Goal: Information Seeking & Learning: Learn about a topic

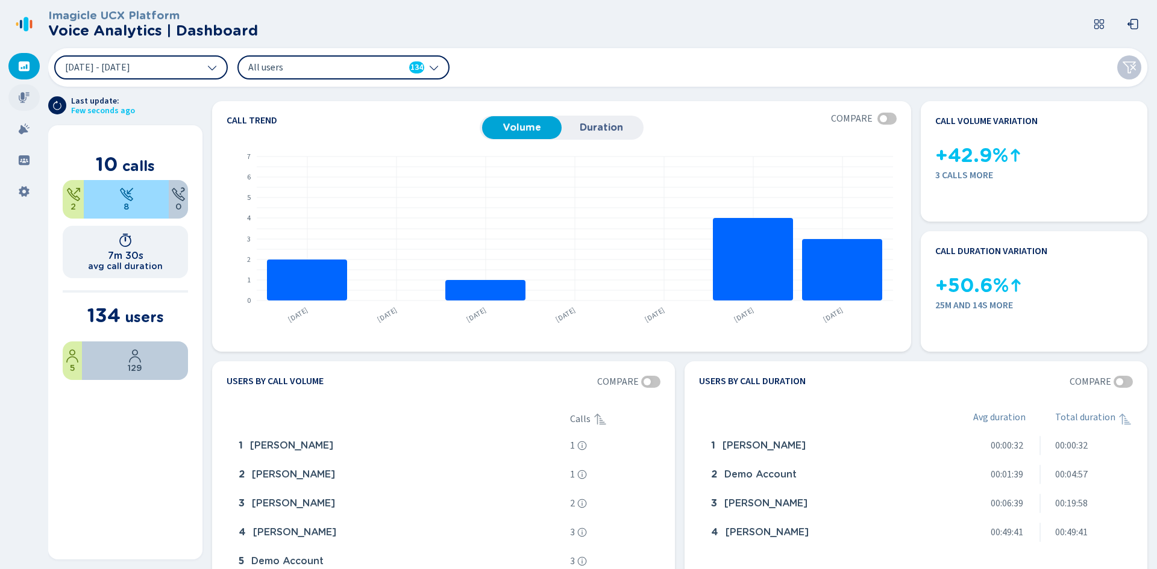
click at [23, 97] on icon at bounding box center [24, 97] width 11 height 11
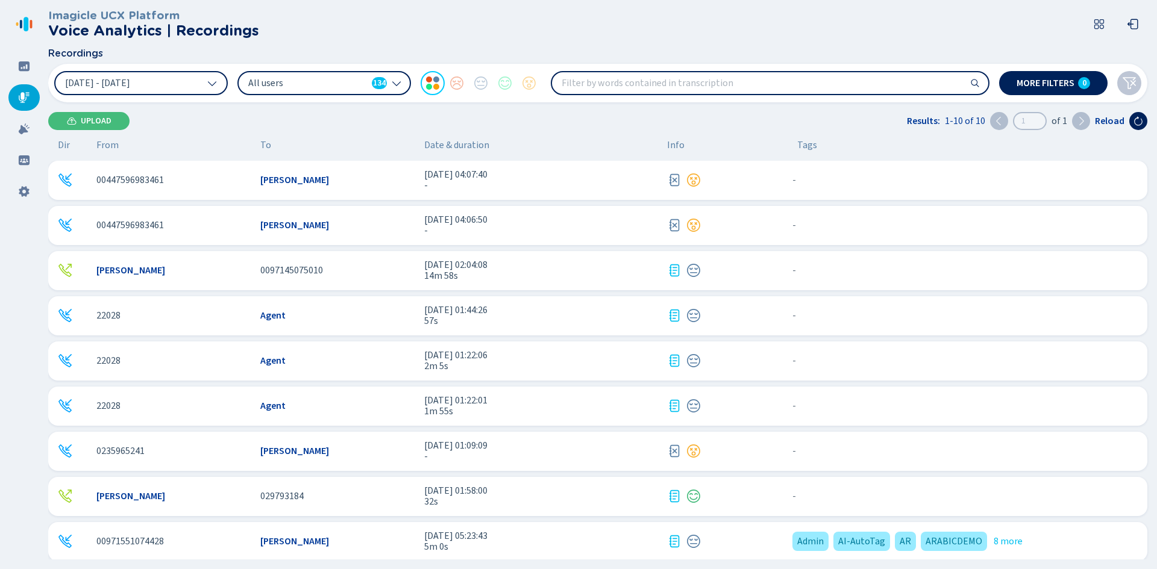
scroll to position [52, 0]
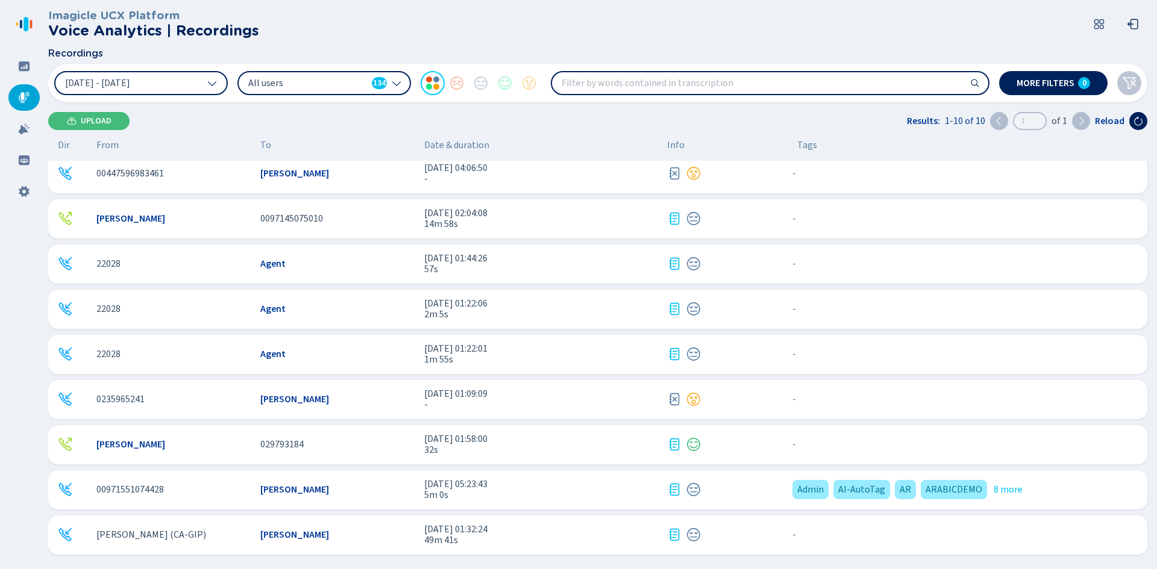
click at [571, 454] on span "32s" at bounding box center [540, 450] width 233 height 11
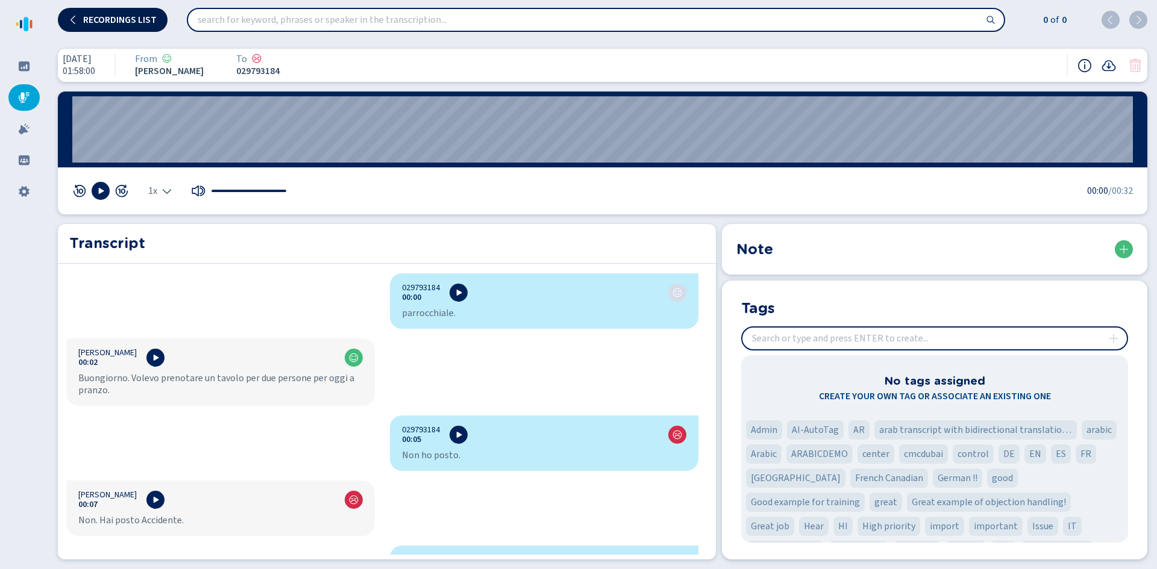
click at [87, 29] on button "Recordings list" at bounding box center [113, 20] width 110 height 24
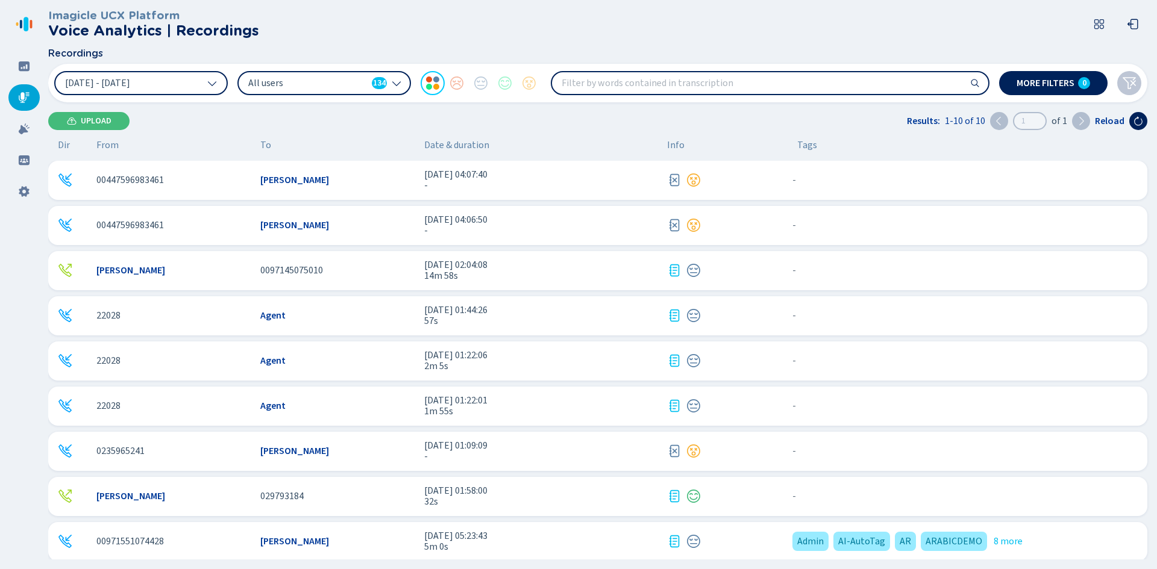
click at [331, 94] on div "All users 134" at bounding box center [324, 83] width 174 height 24
click at [198, 93] on button "[DATE] - [DATE]" at bounding box center [141, 83] width 174 height 24
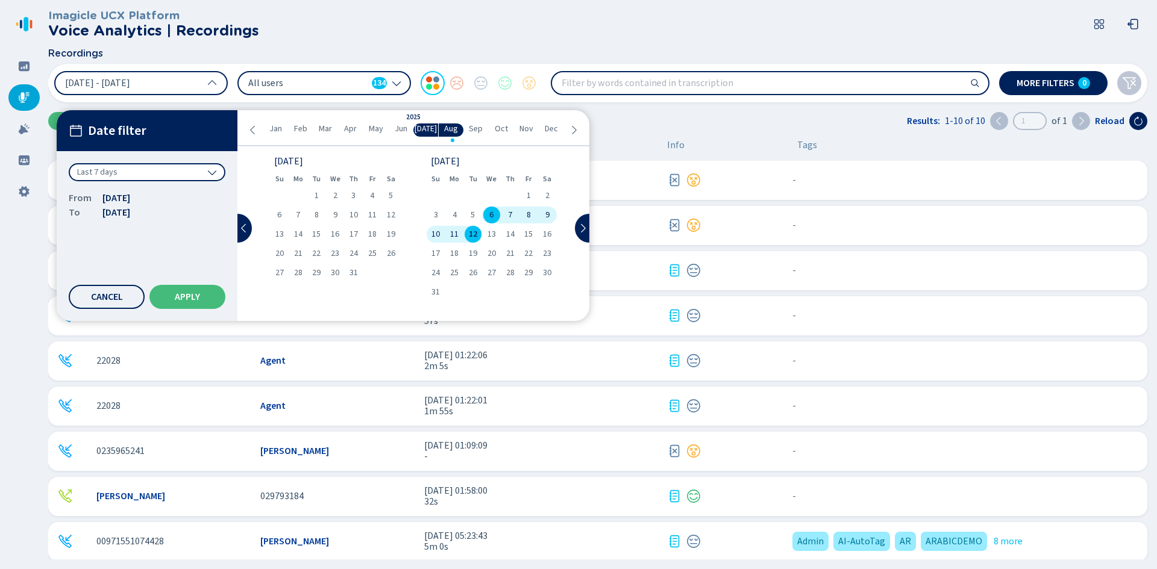
click at [277, 125] on span "Jan" at bounding box center [275, 129] width 13 height 10
click at [242, 227] on icon at bounding box center [244, 229] width 10 height 10
click at [271, 128] on span "Jan" at bounding box center [275, 129] width 13 height 10
click at [299, 192] on span "1" at bounding box center [298, 196] width 4 height 8
click at [587, 227] on icon at bounding box center [583, 229] width 10 height 10
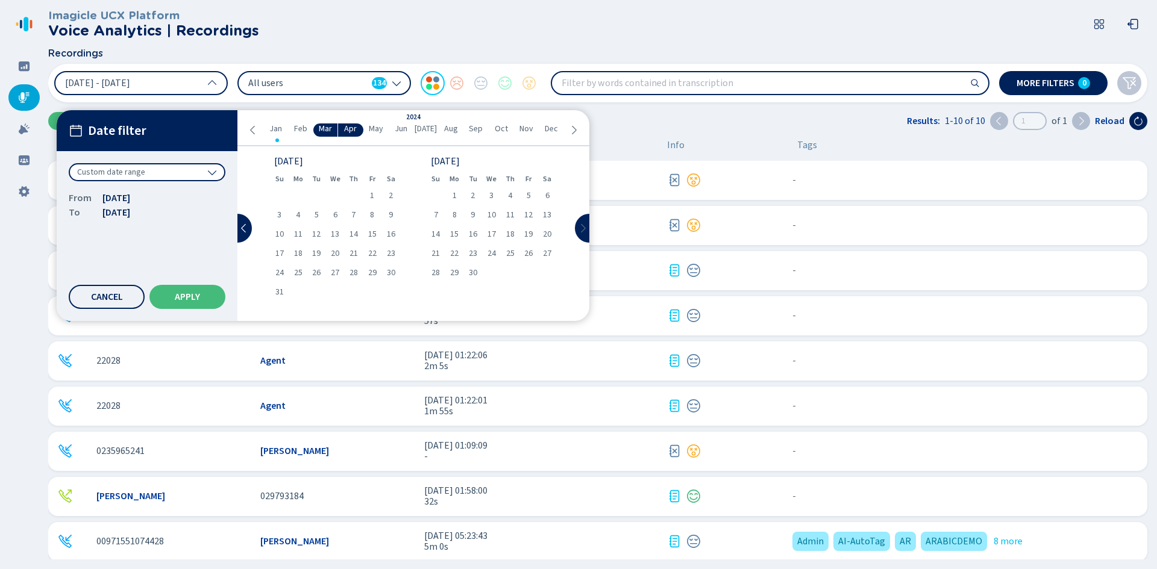
click at [581, 225] on icon at bounding box center [583, 229] width 10 height 10
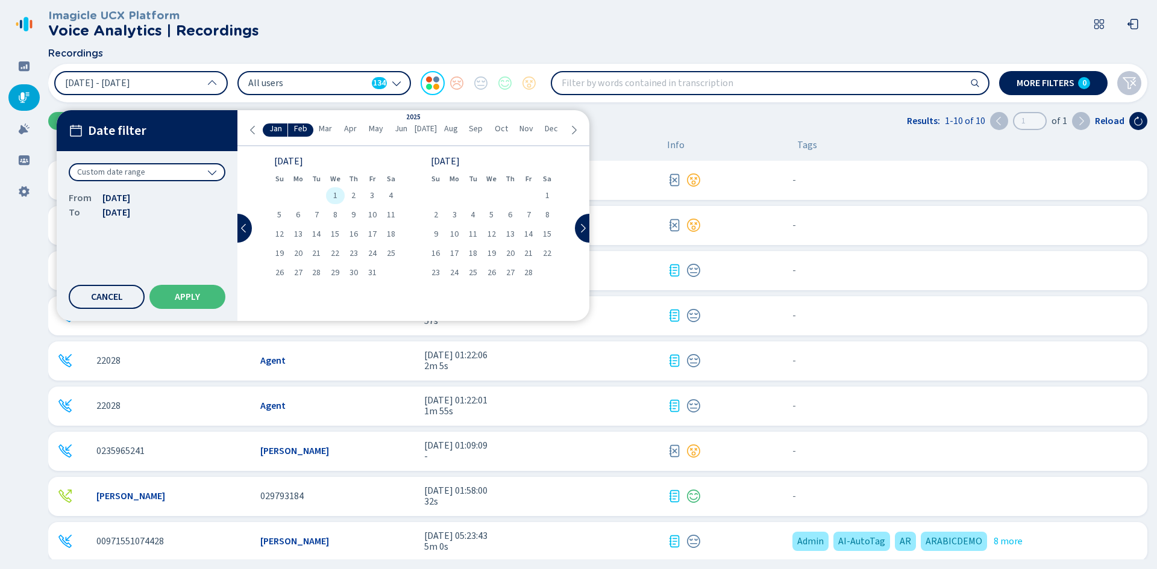
click at [341, 190] on div "1" at bounding box center [335, 195] width 19 height 17
click at [634, 128] on div "Upload Results: 1-10 of 10 1 of 1 Reload" at bounding box center [597, 121] width 1099 height 18
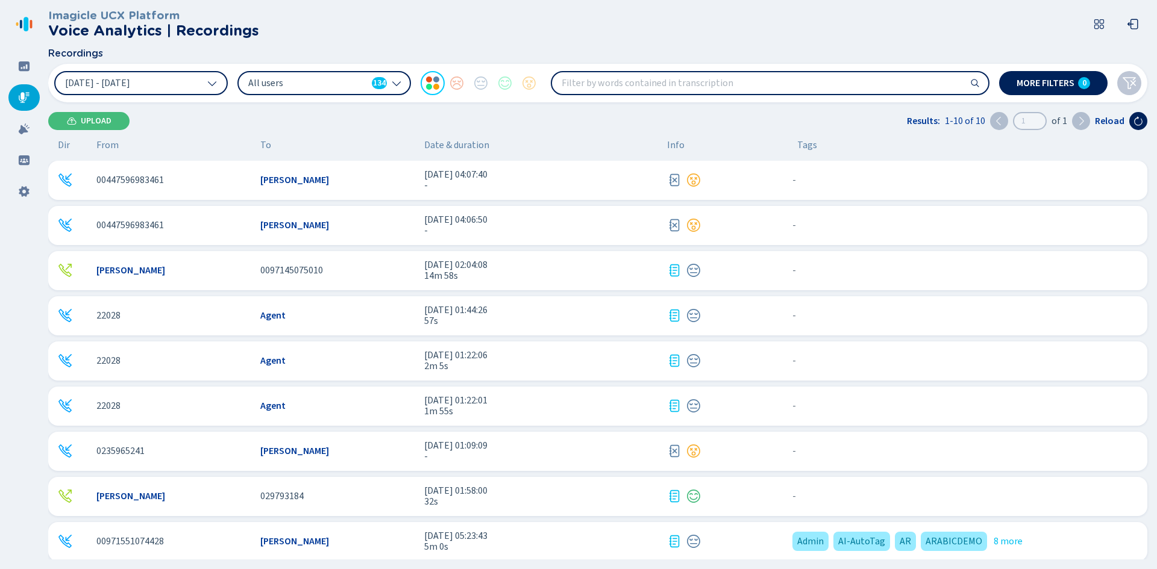
click at [337, 82] on span "All users" at bounding box center [307, 83] width 119 height 13
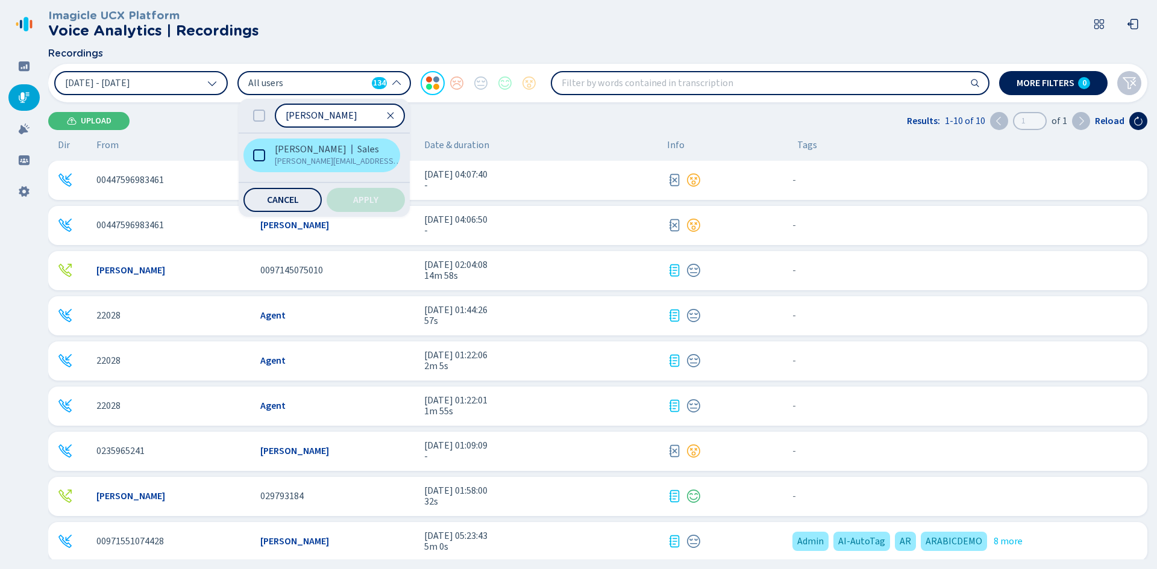
type input "[PERSON_NAME]"
click at [327, 152] on span "[PERSON_NAME]" at bounding box center [311, 149] width 72 height 12
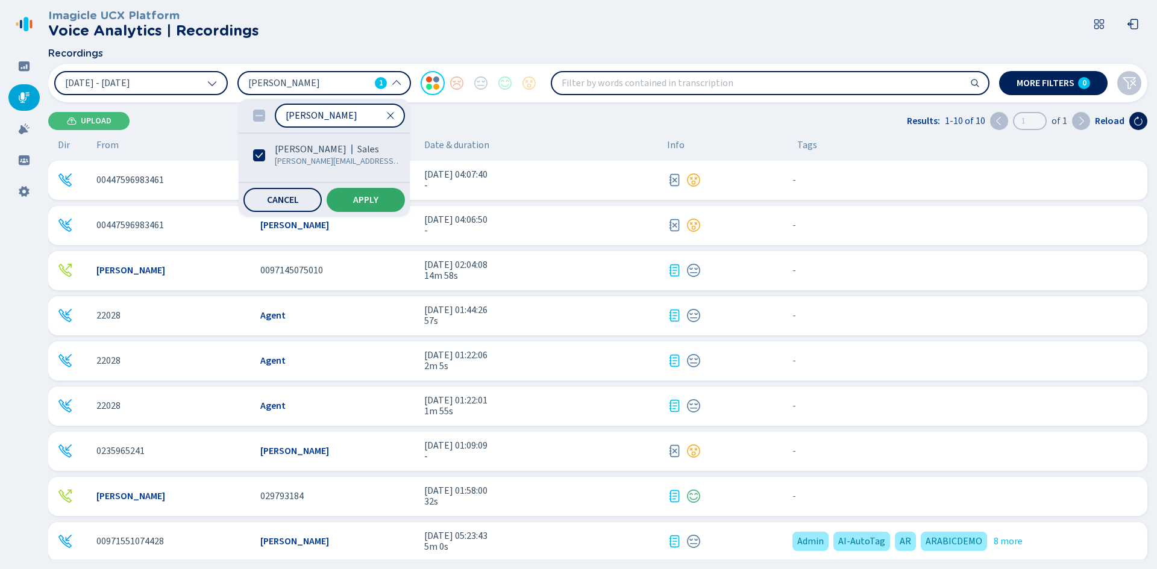
click at [385, 193] on button "Apply" at bounding box center [366, 200] width 78 height 24
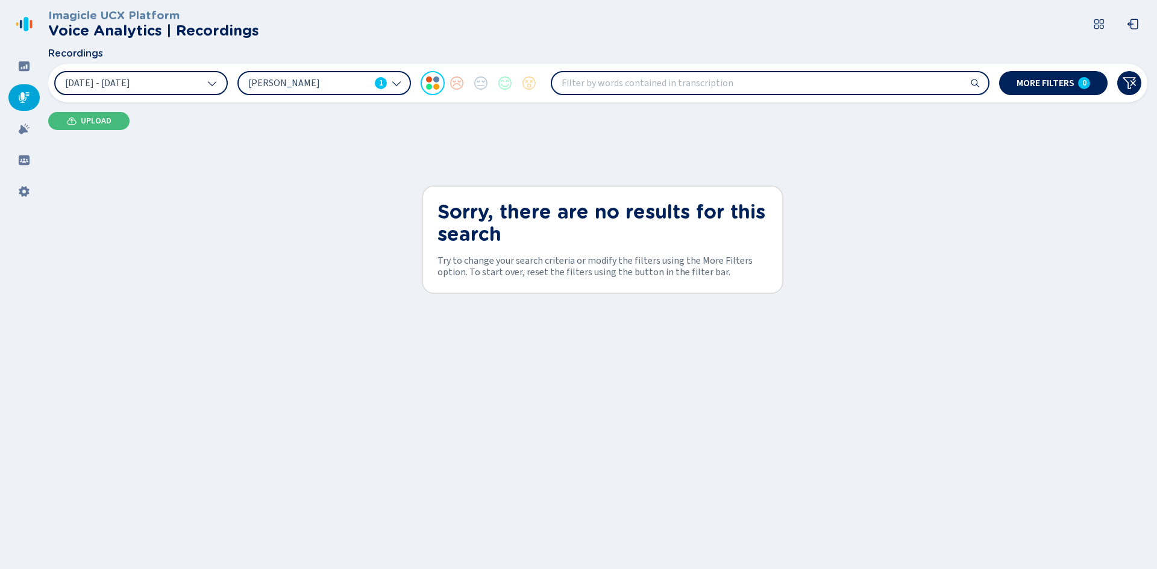
click at [181, 80] on button "[DATE] - [DATE]" at bounding box center [141, 83] width 174 height 24
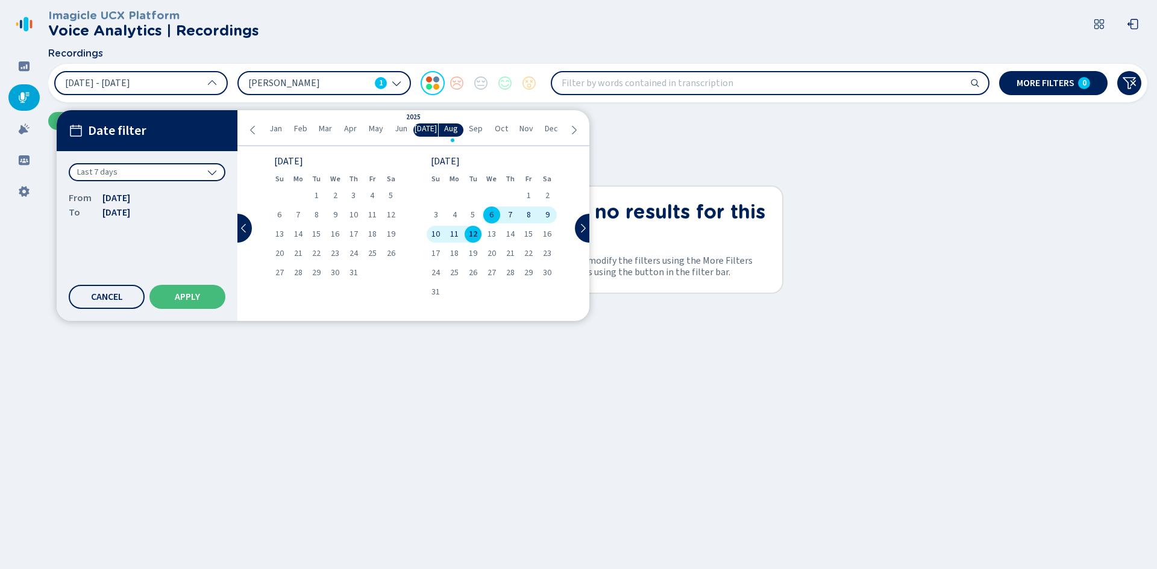
click at [275, 132] on span "Jan" at bounding box center [275, 129] width 13 height 10
click at [272, 125] on span "Jan" at bounding box center [275, 129] width 13 height 10
click at [254, 136] on div "Jan Feb Mar Apr May Jun [DATE] Aug Sep Oct Nov Dec" at bounding box center [413, 130] width 330 height 13
click at [253, 134] on icon at bounding box center [253, 130] width 10 height 10
click at [298, 195] on span "1" at bounding box center [298, 196] width 4 height 8
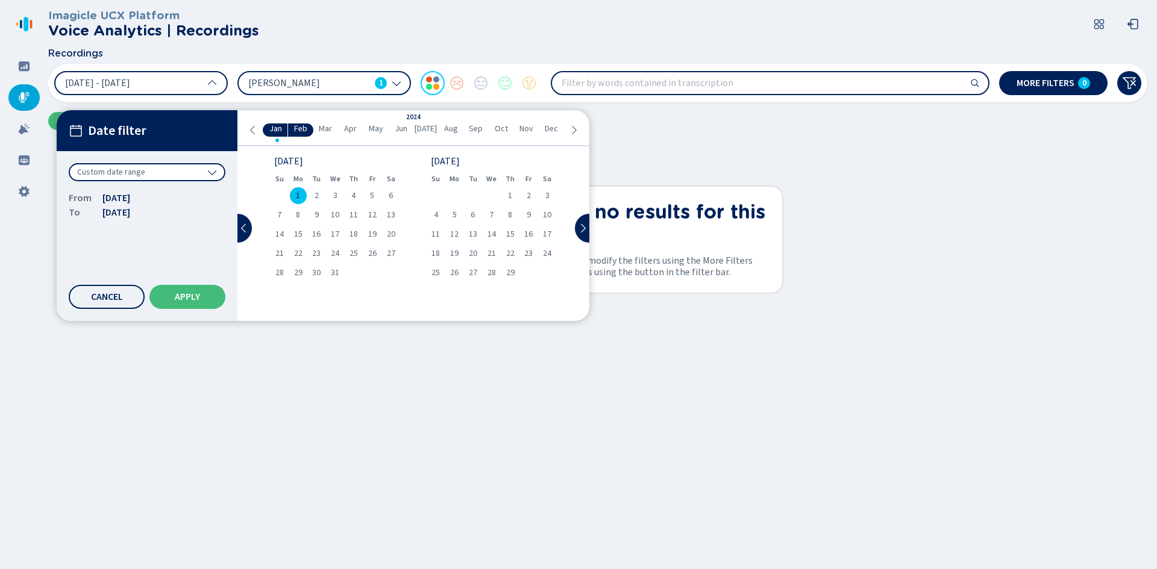
click at [576, 126] on icon at bounding box center [574, 130] width 10 height 10
click at [333, 193] on span "1" at bounding box center [335, 196] width 4 height 8
click at [181, 290] on button "Apply" at bounding box center [187, 297] width 76 height 24
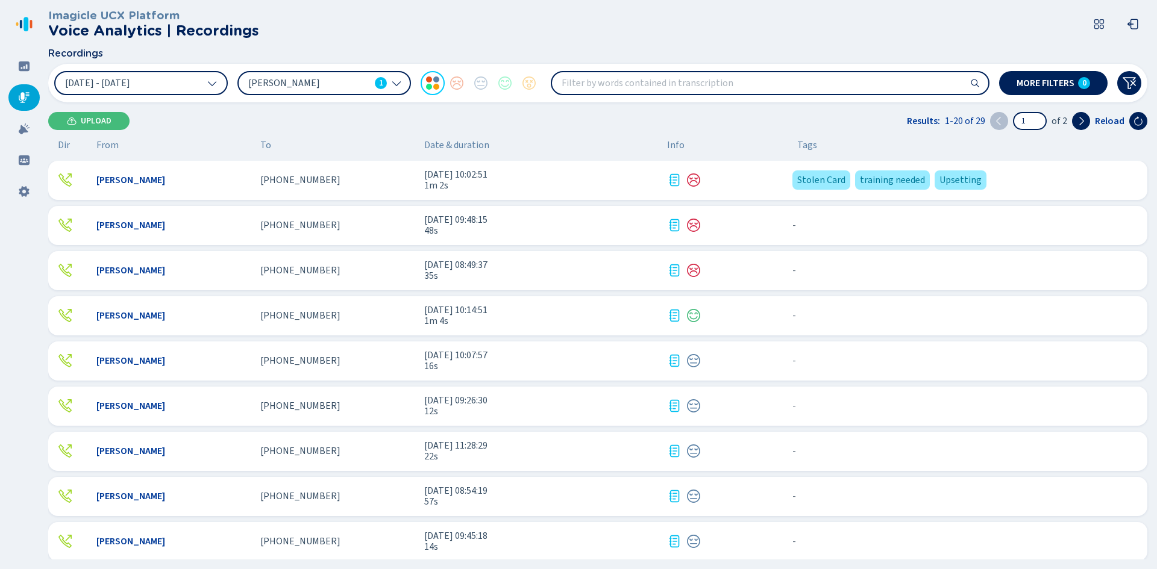
click at [360, 178] on div "[PHONE_NUMBER]" at bounding box center [337, 180] width 154 height 11
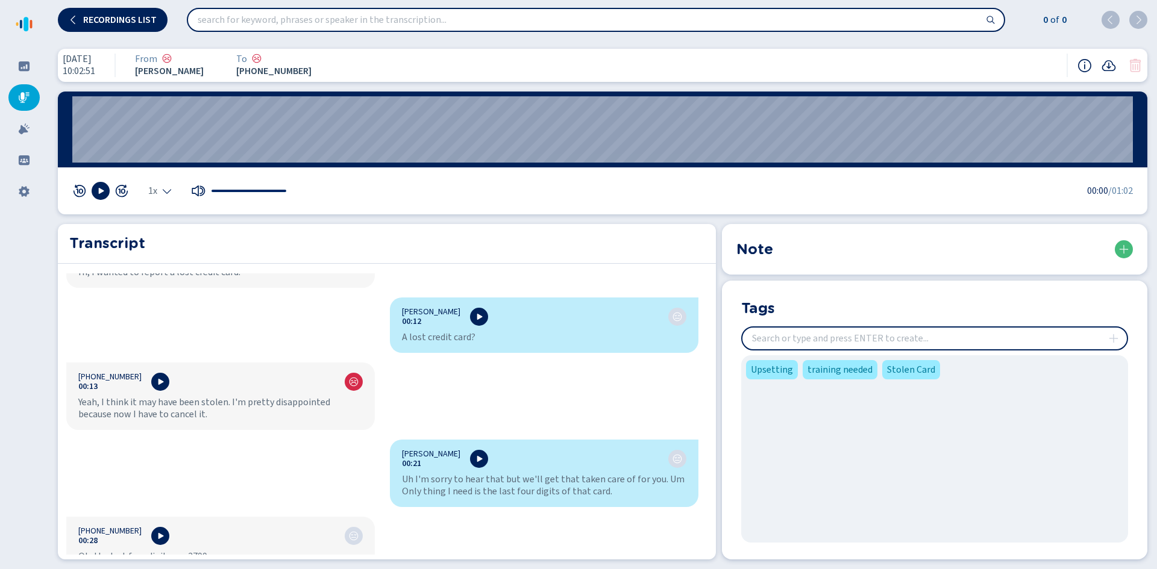
scroll to position [241, 0]
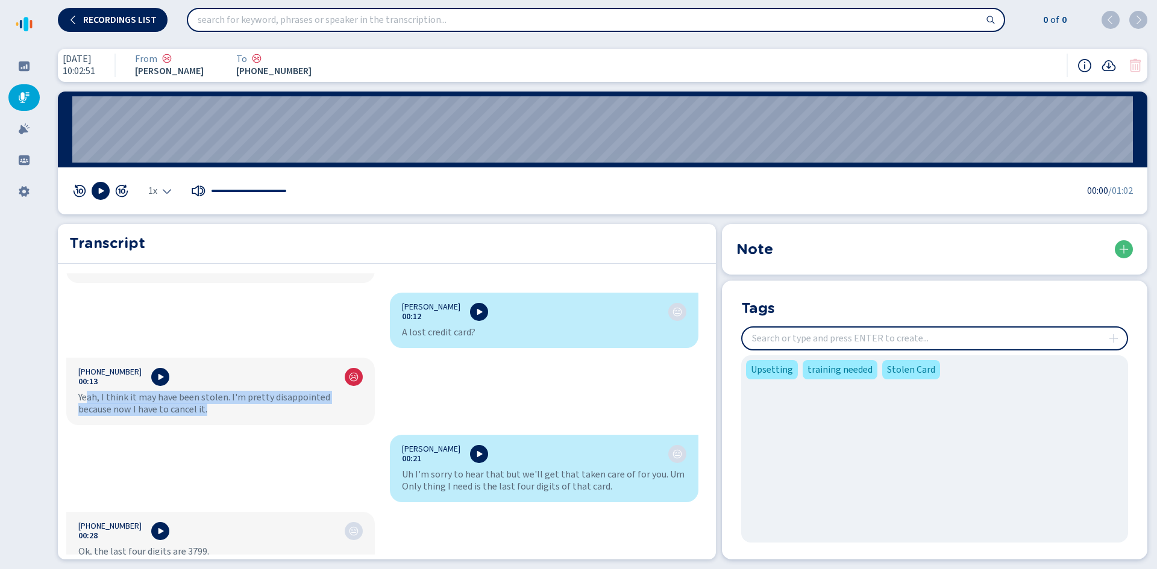
drag, startPoint x: 89, startPoint y: 394, endPoint x: 217, endPoint y: 411, distance: 130.0
click at [217, 411] on div "Yeah, I think it may have been stolen. I'm pretty disappointed because now I ha…" at bounding box center [220, 404] width 284 height 24
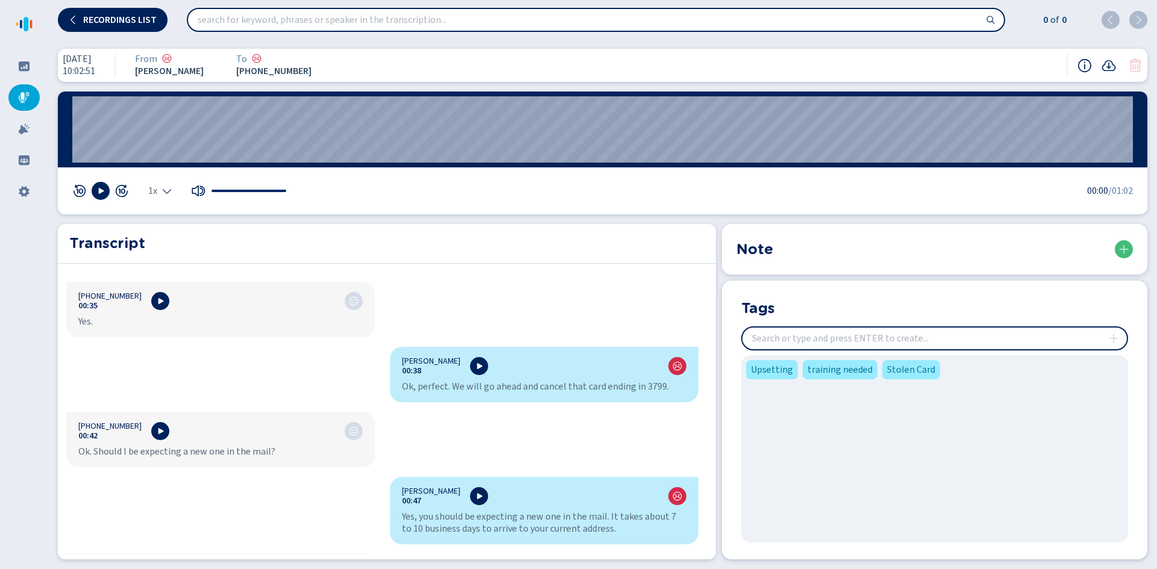
scroll to position [602, 0]
drag, startPoint x: 405, startPoint y: 389, endPoint x: 668, endPoint y: 384, distance: 263.3
click at [668, 384] on div "Ok, perfect. We will go ahead and cancel that card ending in 3799." at bounding box center [544, 386] width 284 height 12
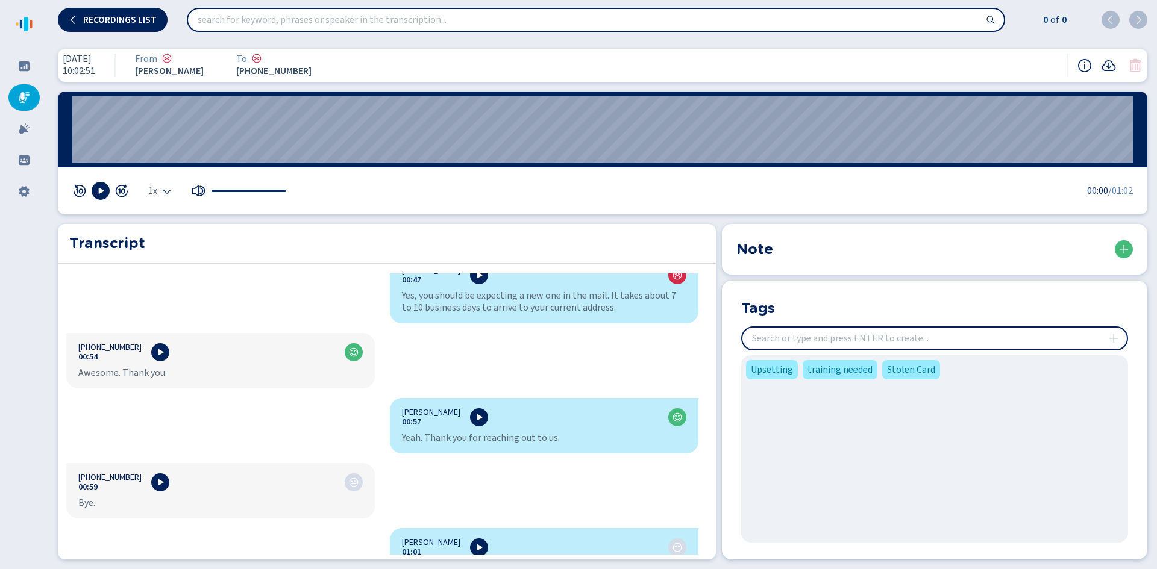
scroll to position [843, 0]
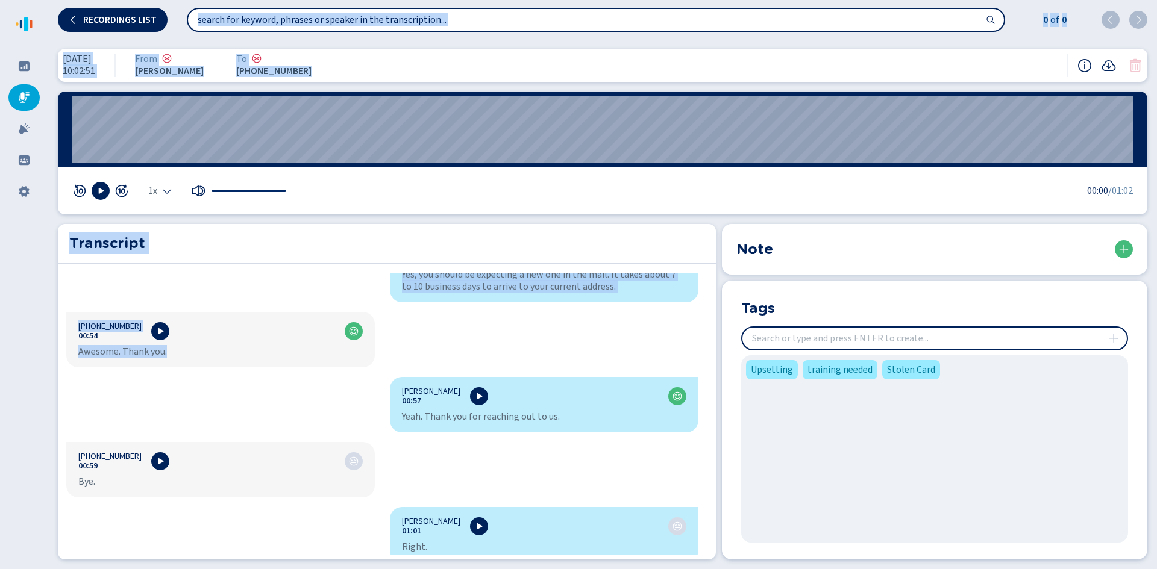
drag, startPoint x: 183, startPoint y: 343, endPoint x: 42, endPoint y: 346, distance: 141.6
click at [42, 346] on div "Recordings list 0 of 0 [DATE] 10:02:51 From [PERSON_NAME] To [PHONE_NUMBER]:00 …" at bounding box center [578, 284] width 1157 height 569
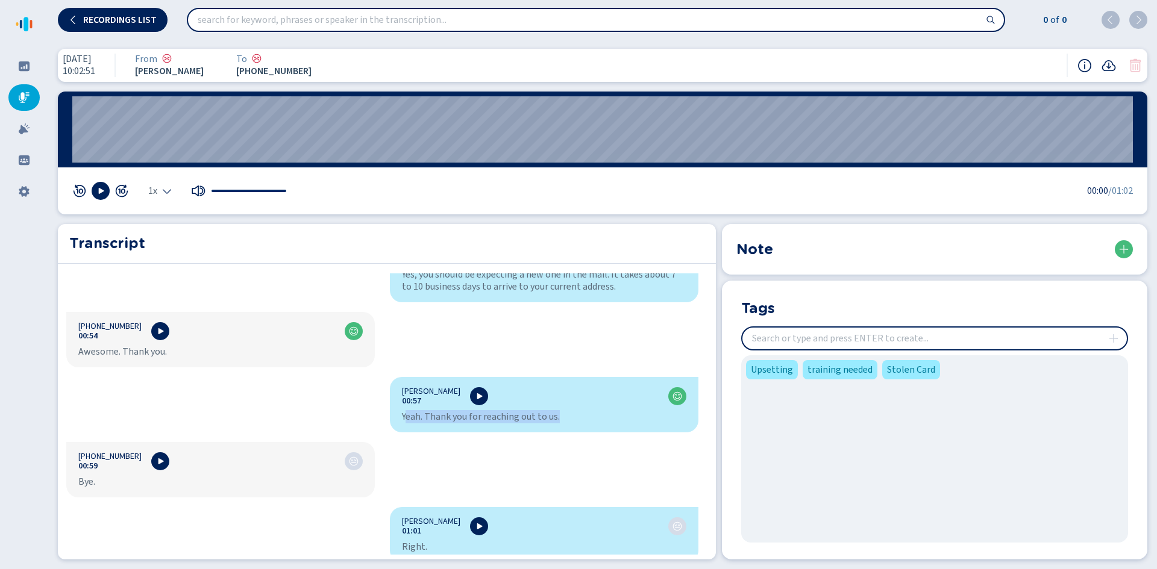
drag, startPoint x: 404, startPoint y: 415, endPoint x: 564, endPoint y: 422, distance: 160.5
click at [564, 422] on div "Yeah. Thank you for reaching out to us." at bounding box center [544, 417] width 284 height 12
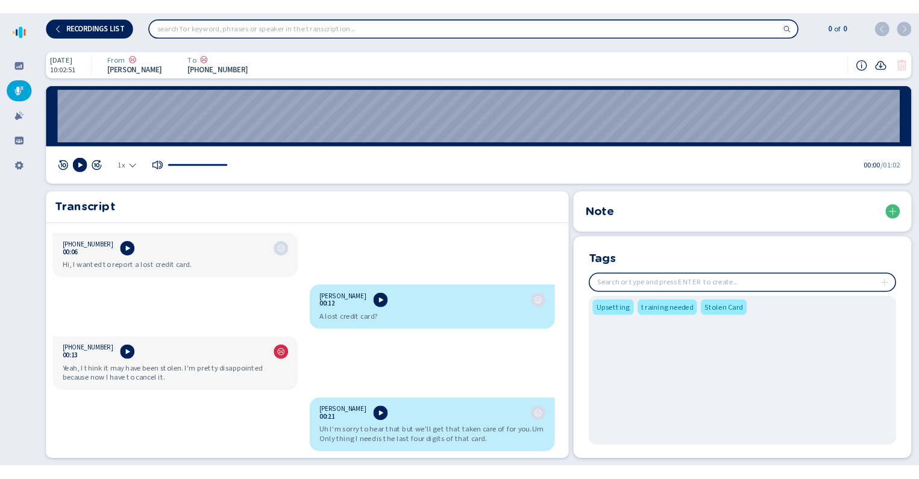
scroll to position [181, 0]
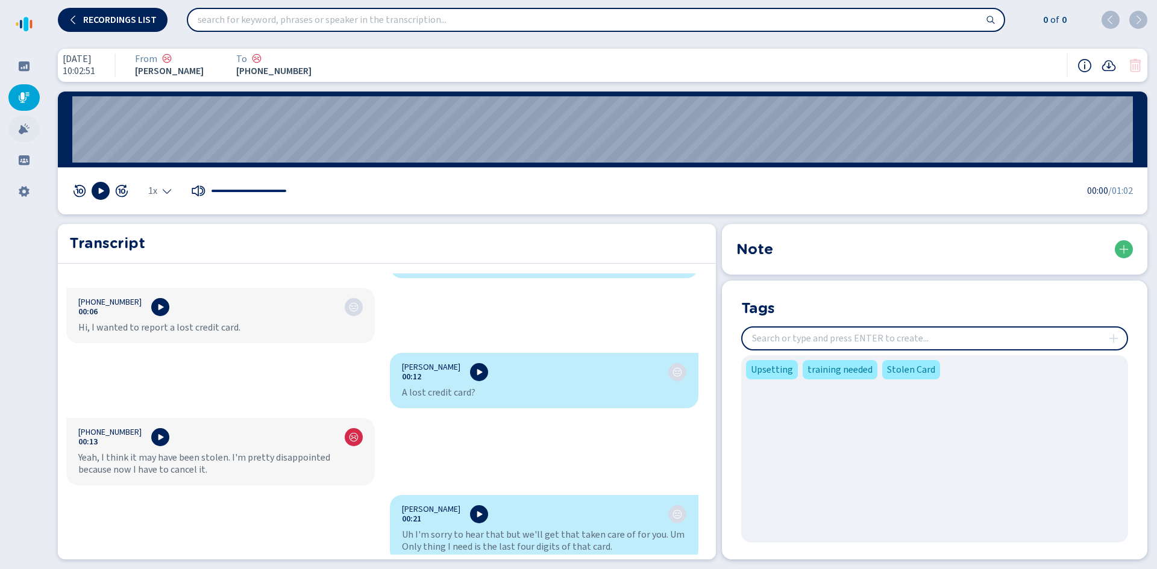
click at [19, 120] on div at bounding box center [23, 129] width 31 height 27
